Goal: Transaction & Acquisition: Download file/media

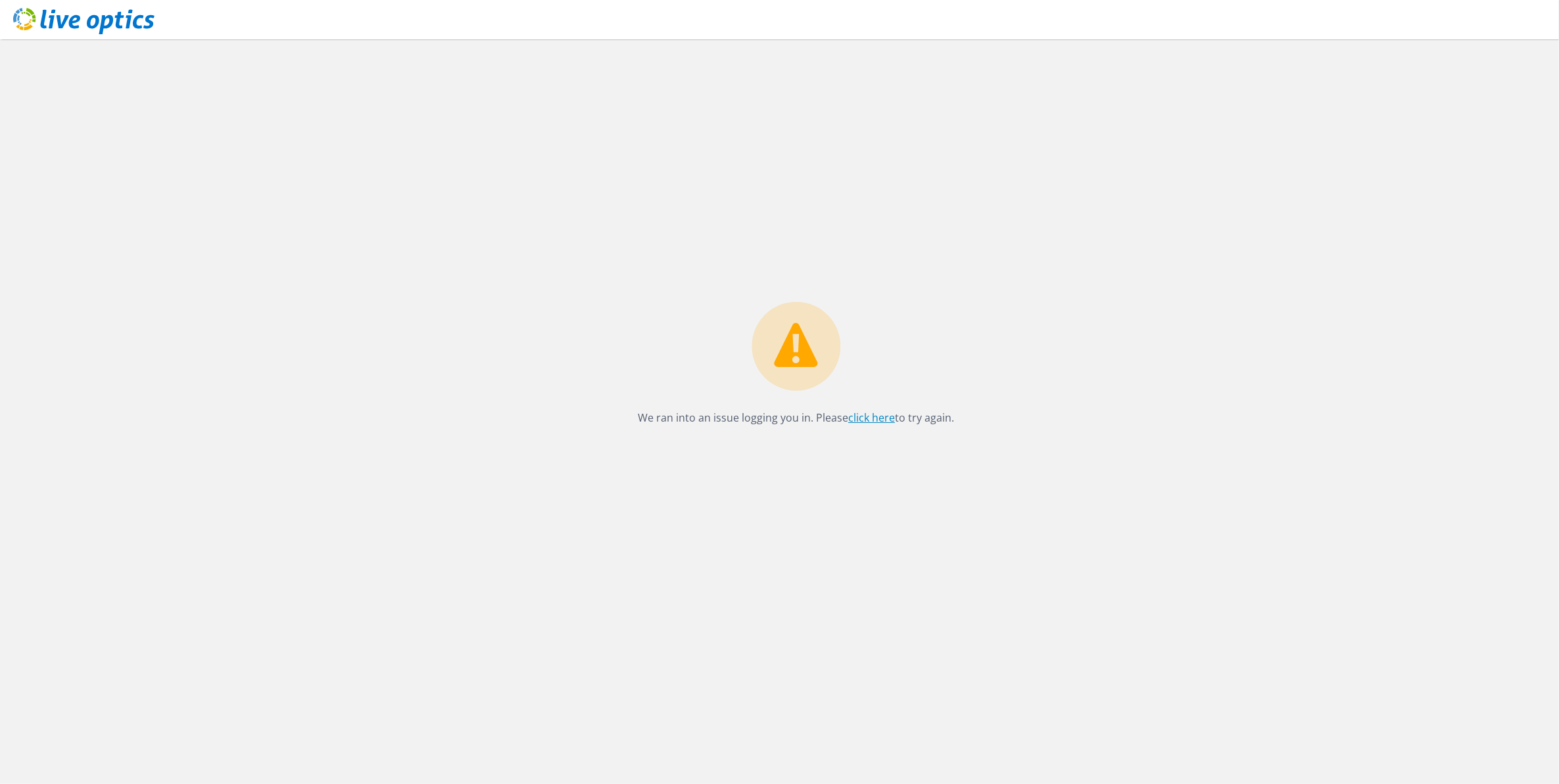
click at [870, 422] on link "click here" at bounding box center [872, 417] width 47 height 14
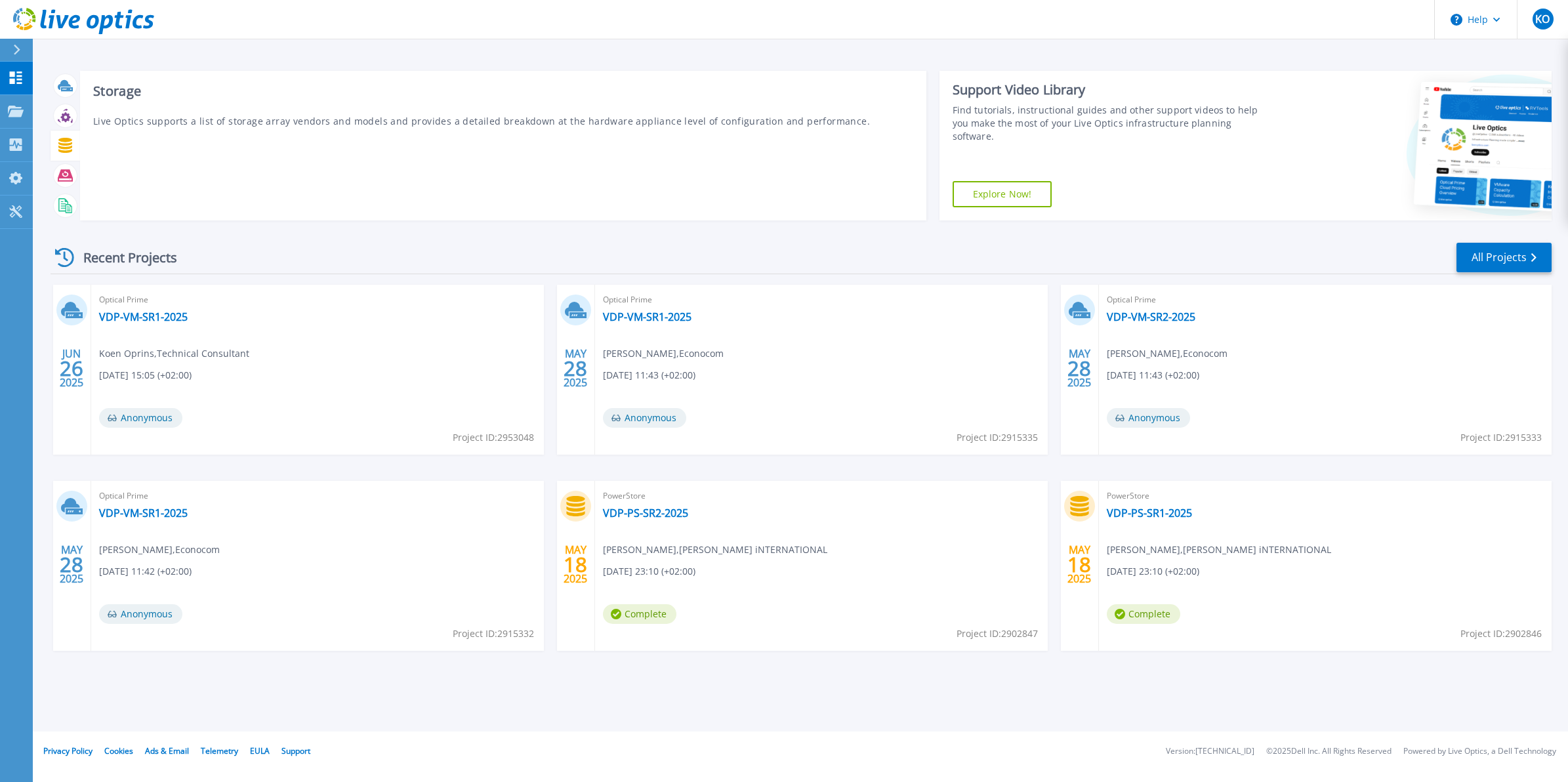
click at [66, 148] on icon at bounding box center [65, 145] width 14 height 15
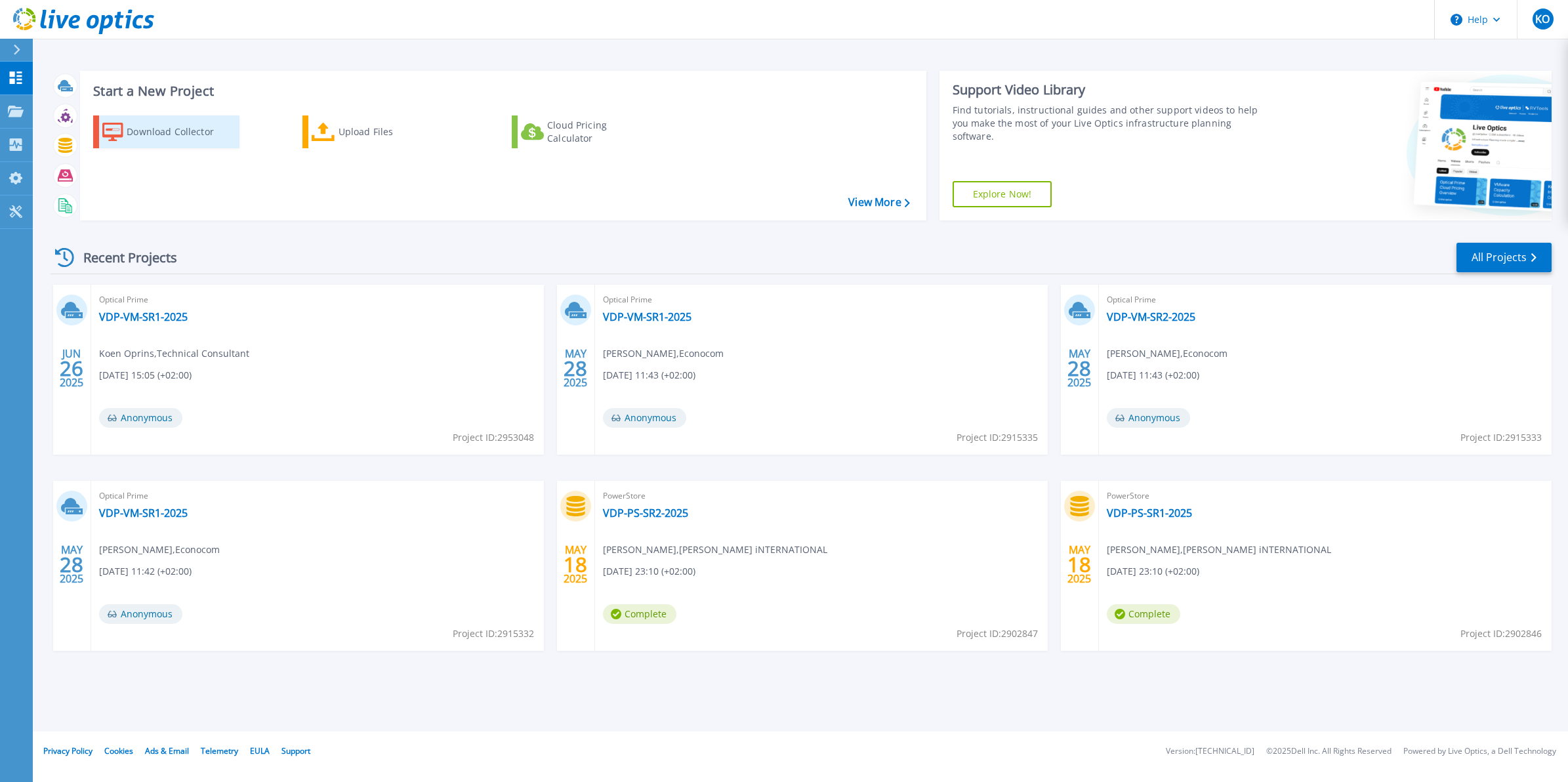
click at [181, 128] on div "Download Collector" at bounding box center [179, 131] width 105 height 26
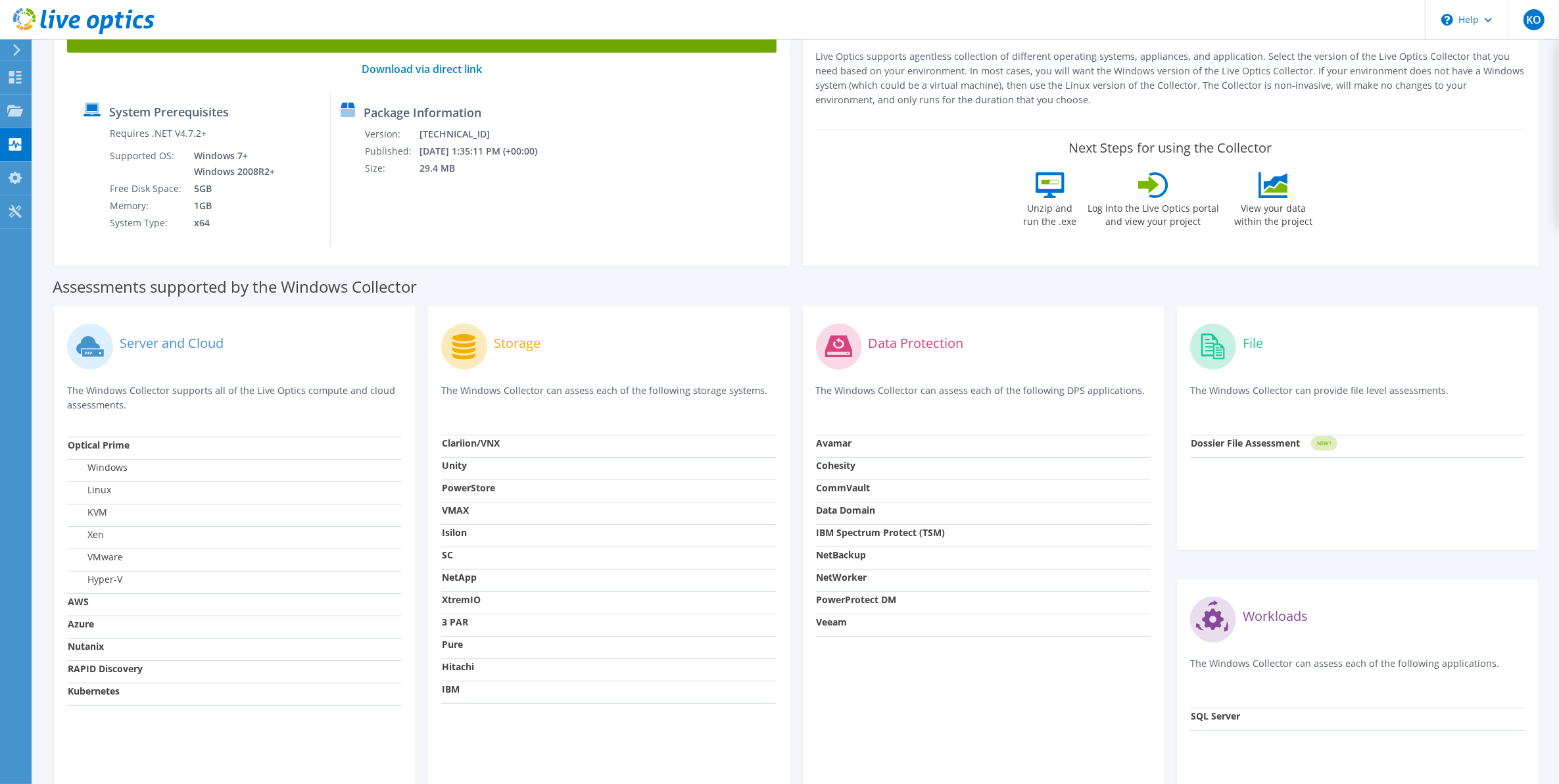
scroll to position [164, 0]
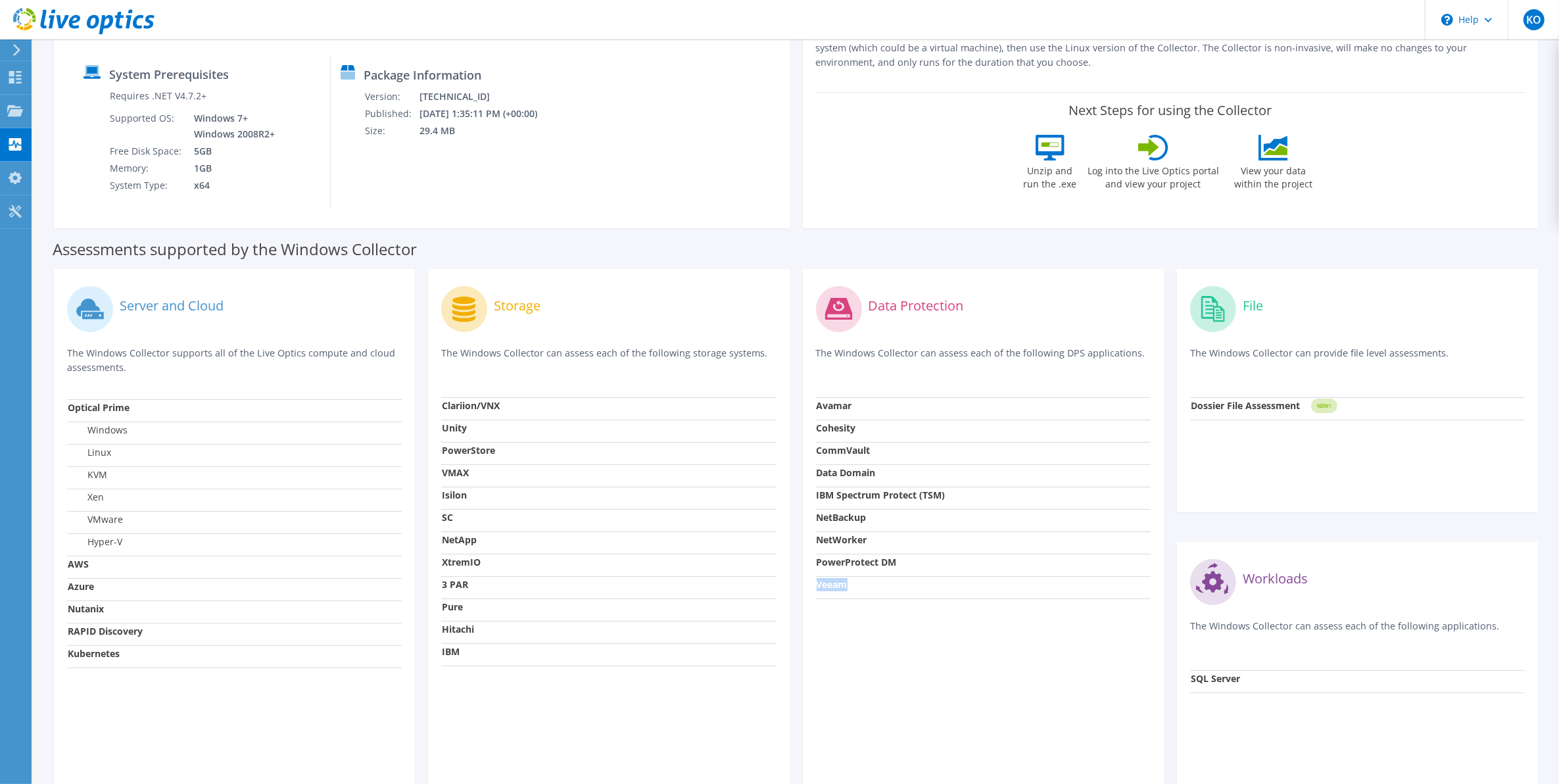
drag, startPoint x: 847, startPoint y: 593, endPoint x: 816, endPoint y: 589, distance: 31.3
click at [816, 589] on td "Veeam" at bounding box center [983, 587] width 335 height 23
